Goal: Transaction & Acquisition: Obtain resource

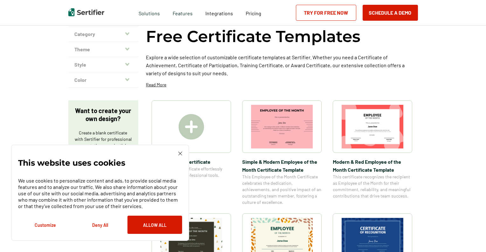
scroll to position [95, 0]
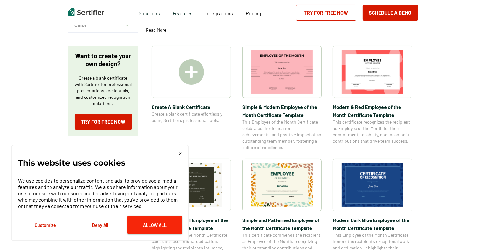
click at [141, 229] on button "Allow All" at bounding box center [155, 224] width 55 height 18
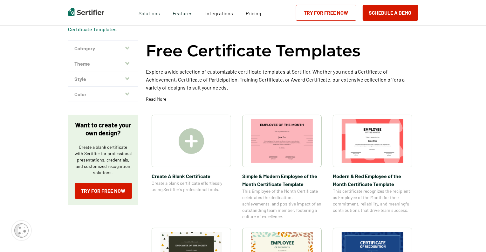
scroll to position [32, 0]
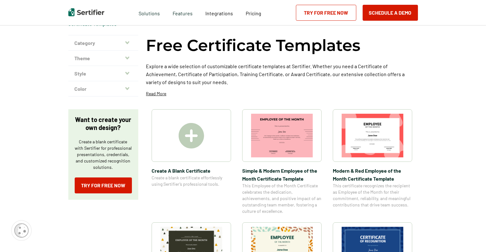
click at [367, 140] on img at bounding box center [373, 136] width 62 height 44
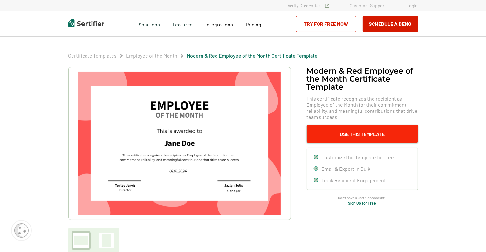
click at [361, 132] on button "Use This Template" at bounding box center [362, 133] width 111 height 18
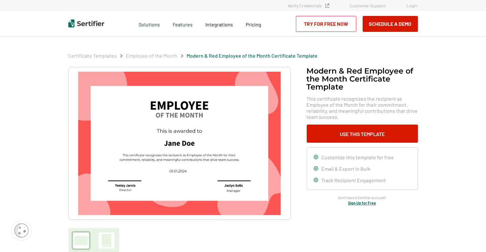
click at [369, 202] on link "Sign Up for Free" at bounding box center [363, 202] width 28 height 4
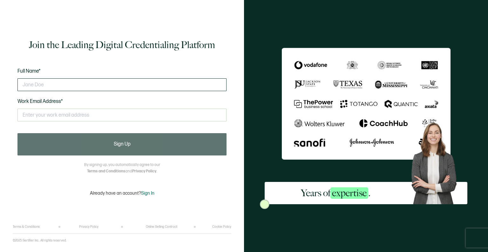
click at [88, 82] on input "text" at bounding box center [121, 84] width 209 height 13
type input "[PERSON_NAME]"
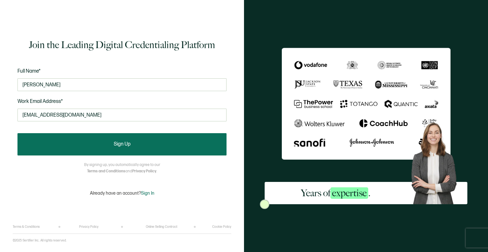
type input "[EMAIL_ADDRESS][DOMAIN_NAME]"
click at [121, 140] on button "Sign Up" at bounding box center [121, 144] width 209 height 22
